Goal: Find specific page/section: Find specific page/section

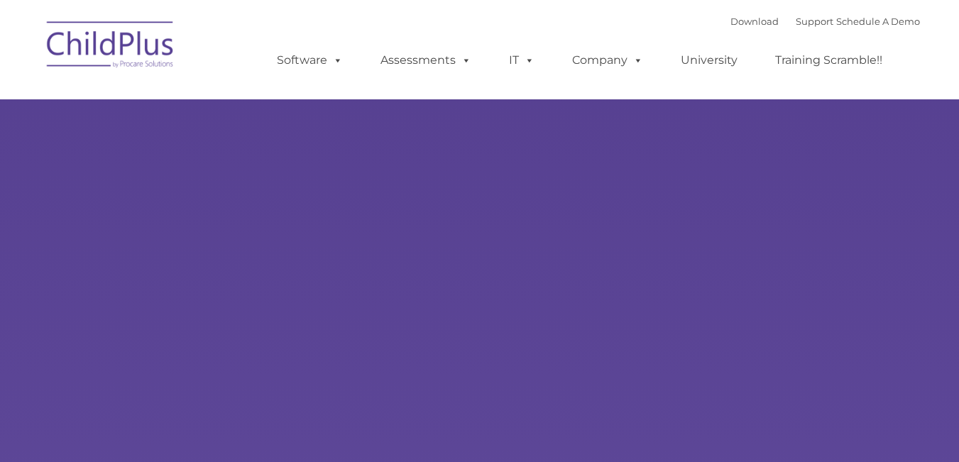
type input ""
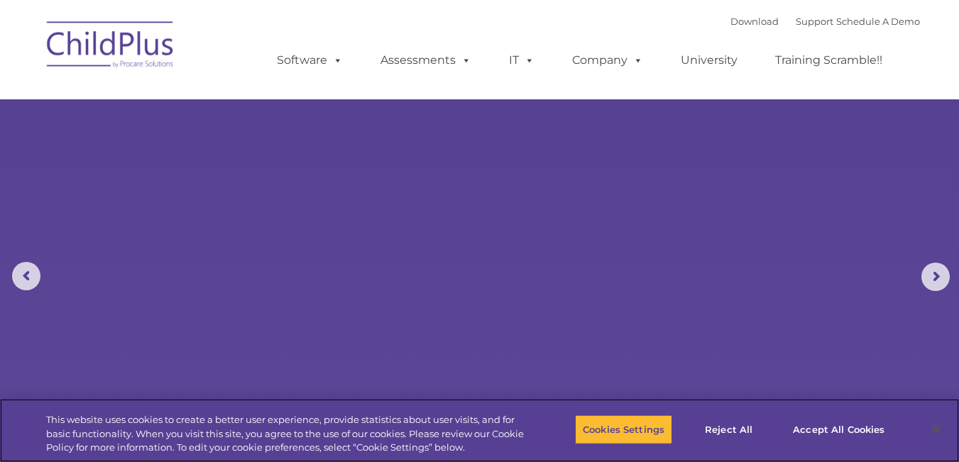
select select "MEDIUM"
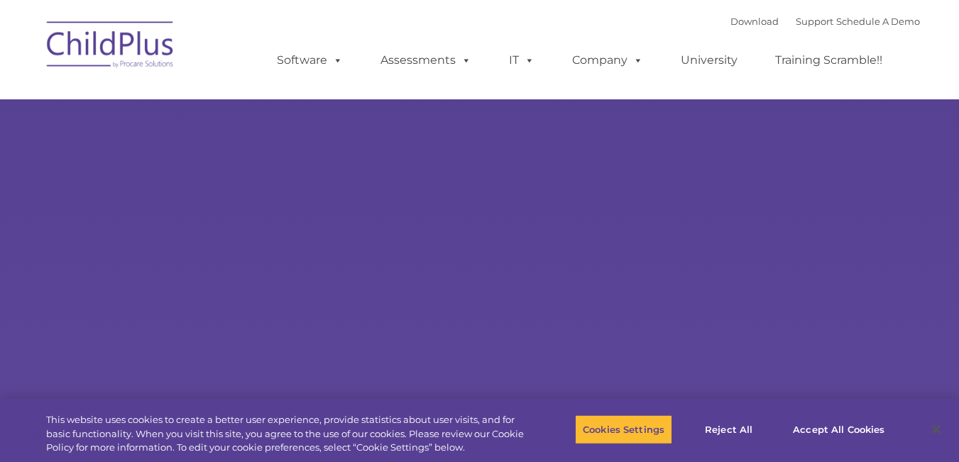
select select "MEDIUM"
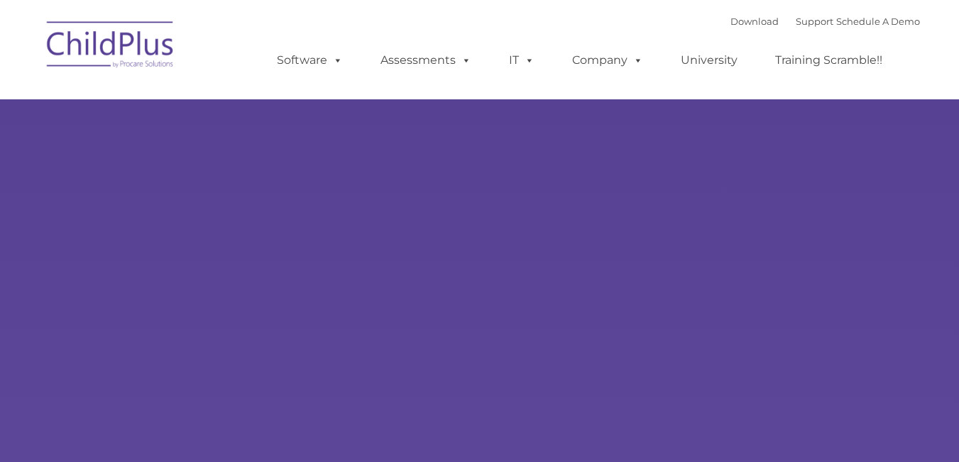
type input ""
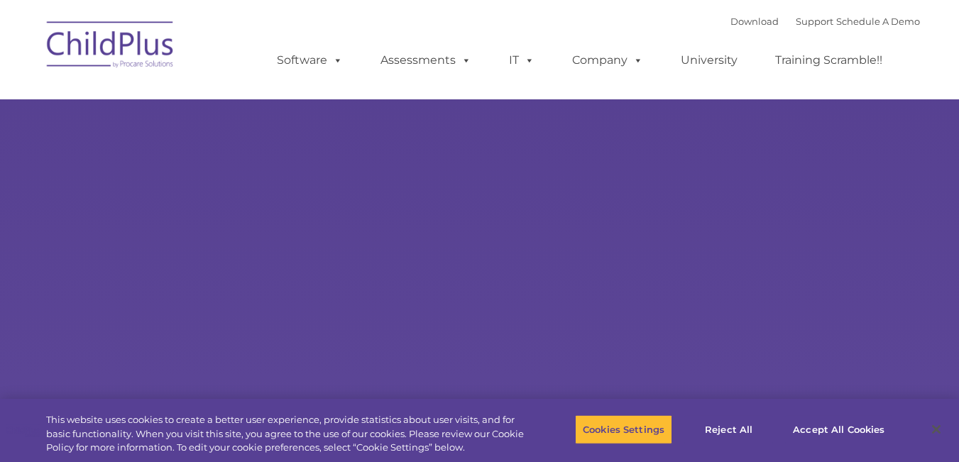
select select "MEDIUM"
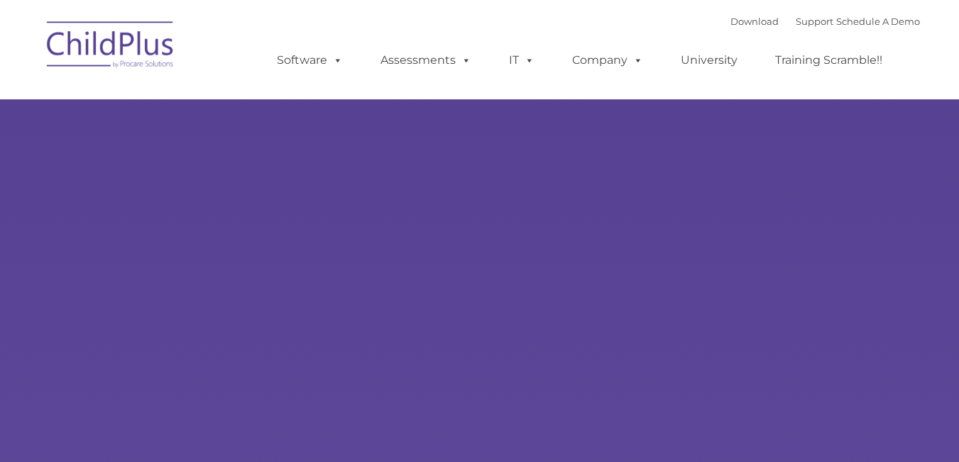
type input ""
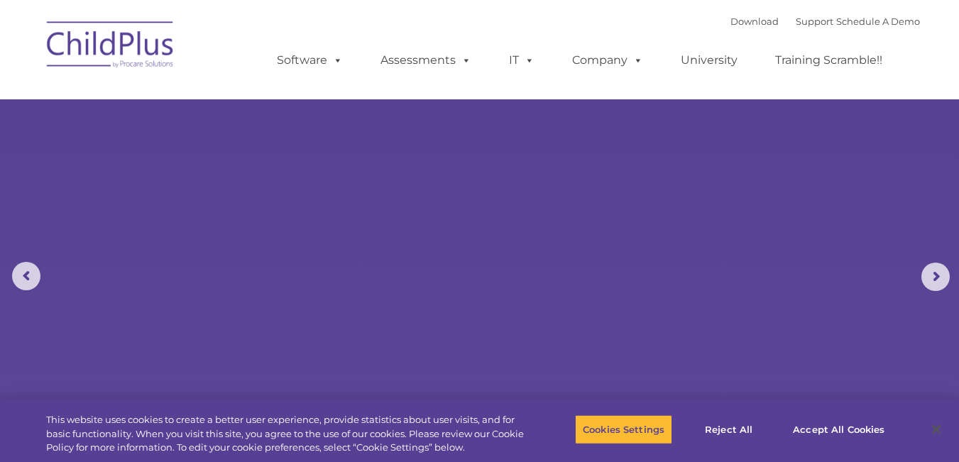
click at [135, 52] on img at bounding box center [111, 46] width 142 height 71
select select "MEDIUM"
click at [121, 41] on img at bounding box center [111, 46] width 142 height 71
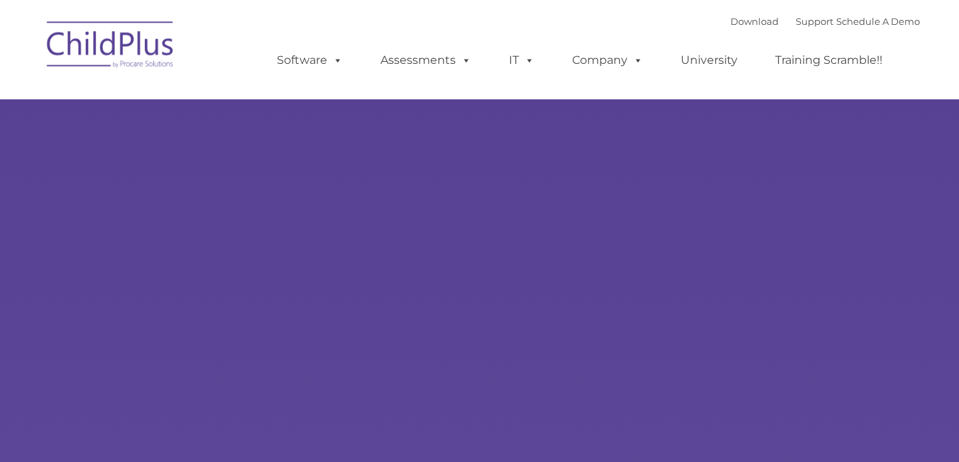
type input ""
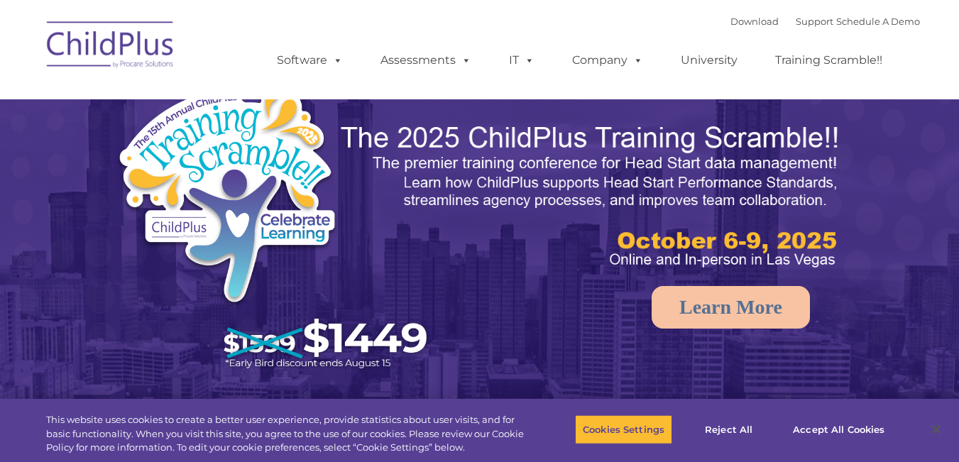
select select "MEDIUM"
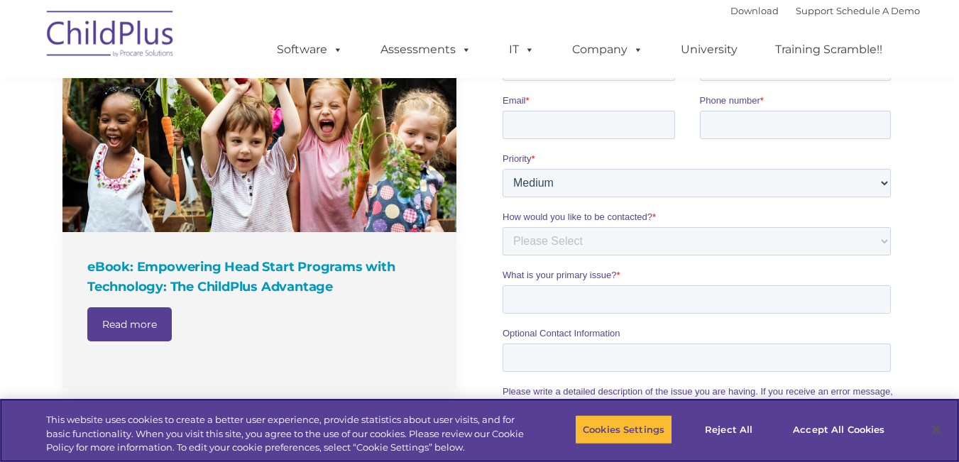
scroll to position [1051, 0]
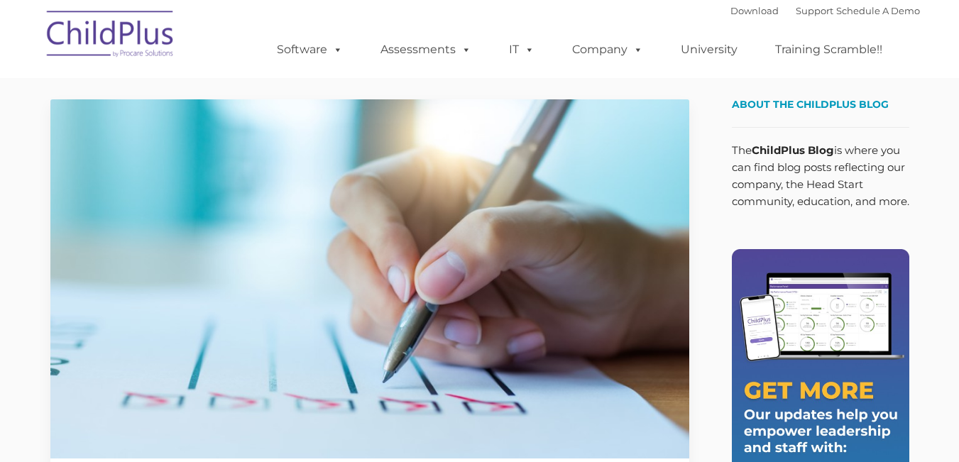
type input ""
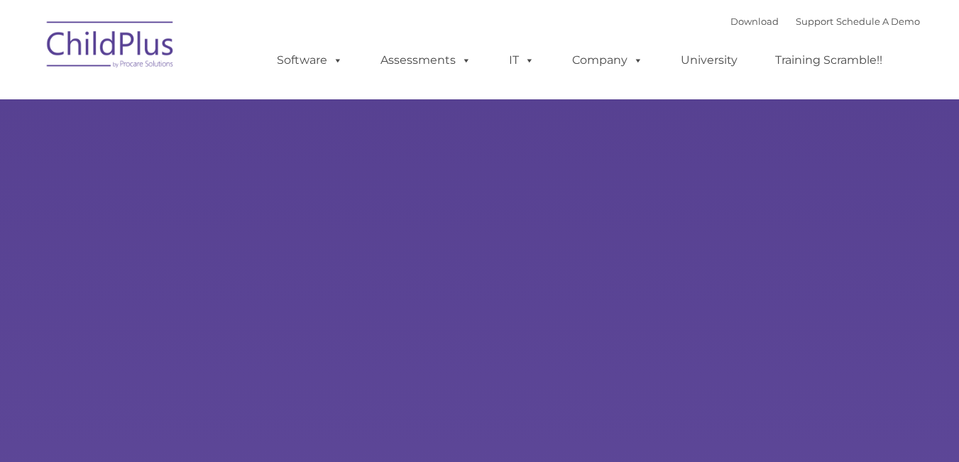
type input ""
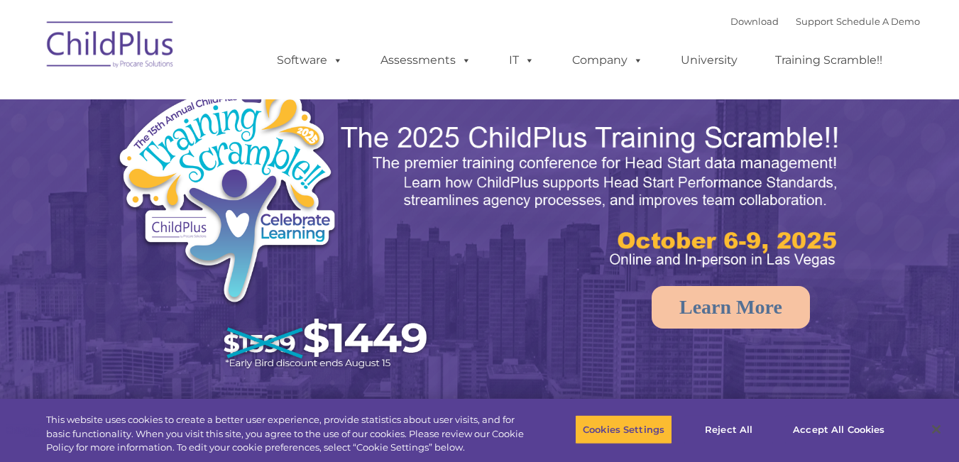
select select "MEDIUM"
